Goal: Find specific page/section: Find specific page/section

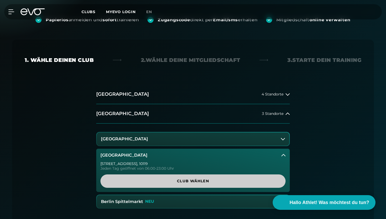
scroll to position [102, 0]
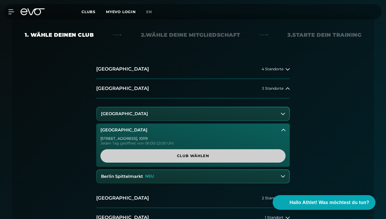
click at [152, 156] on span "Club wählen" at bounding box center [193, 156] width 160 height 6
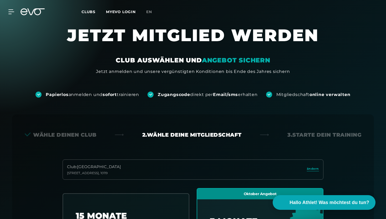
scroll to position [0, 0]
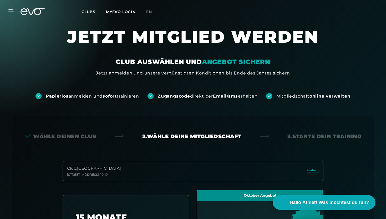
click at [93, 11] on span "Clubs" at bounding box center [88, 11] width 14 height 5
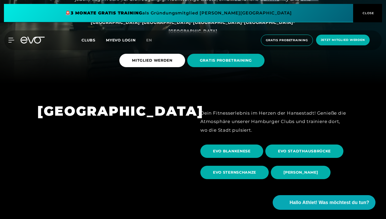
scroll to position [139, 0]
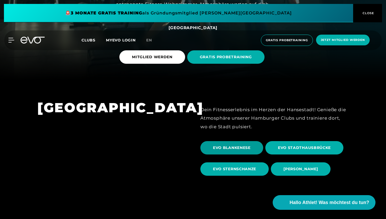
click at [235, 148] on span "EVO BLANKENESE" at bounding box center [232, 148] width 38 height 6
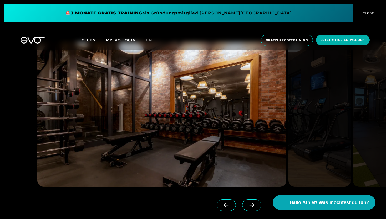
scroll to position [482, 0]
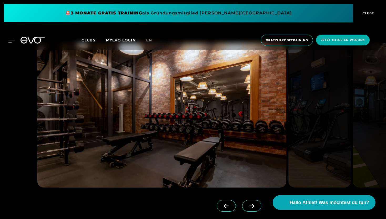
click at [247, 203] on span at bounding box center [251, 207] width 19 height 12
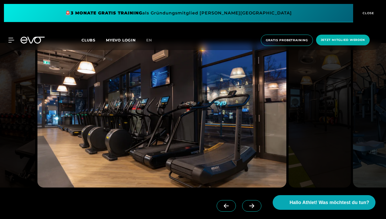
click at [247, 203] on span at bounding box center [251, 207] width 19 height 12
